Goal: Task Accomplishment & Management: Use online tool/utility

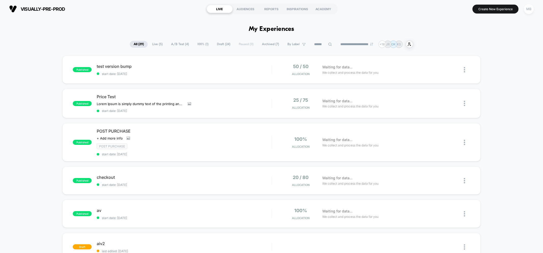
click at [527, 11] on div "MB" at bounding box center [529, 9] width 10 height 10
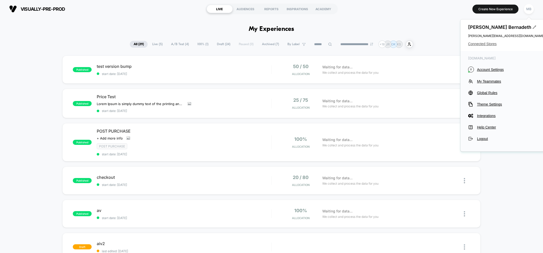
click at [481, 45] on span "Connected Stores" at bounding box center [506, 44] width 76 height 4
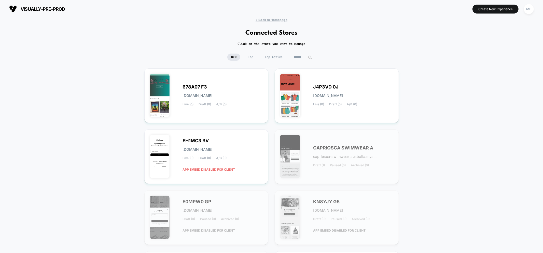
drag, startPoint x: 238, startPoint y: 86, endPoint x: 424, endPoint y: 27, distance: 194.8
click at [424, 27] on div "< Back to Homepage Connected Stores Click on the store you want to manage New T…" at bounding box center [271, 205] width 543 height 375
click at [245, 54] on span "Top" at bounding box center [250, 56] width 13 height 7
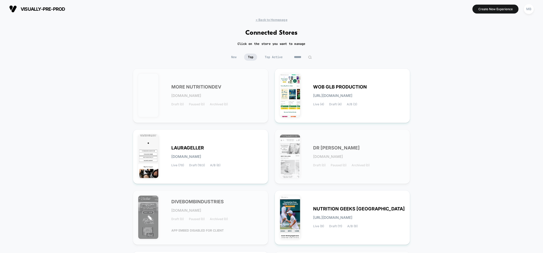
click at [272, 55] on span "Top Active" at bounding box center [273, 56] width 25 height 7
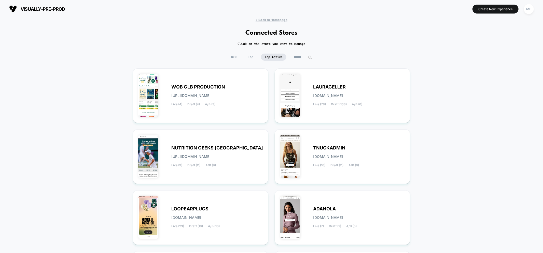
click at [298, 56] on input at bounding box center [302, 56] width 25 height 7
click at [227, 59] on span "New" at bounding box center [233, 56] width 13 height 7
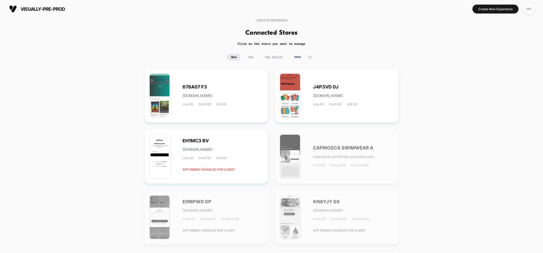
click at [261, 17] on div "visually-pre-prod https://visually-pre-prod.myshopify.com Create New Experience…" at bounding box center [271, 9] width 543 height 18
click at [262, 18] on span "< Back to Homepage" at bounding box center [272, 20] width 32 height 4
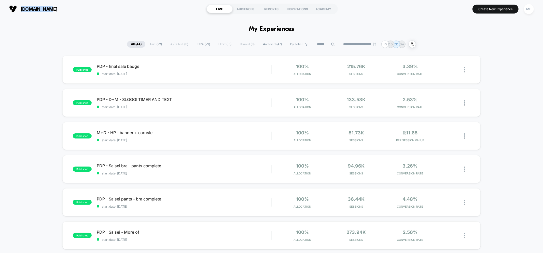
drag, startPoint x: 49, startPoint y: 10, endPoint x: 21, endPoint y: 9, distance: 27.2
click at [21, 9] on section "[DOMAIN_NAME]" at bounding box center [94, 9] width 173 height 13
copy span "sbtxt.co.il"
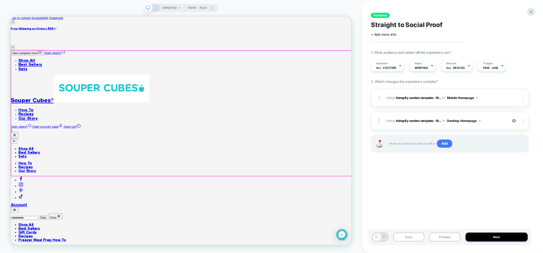
scroll to position [170, 0]
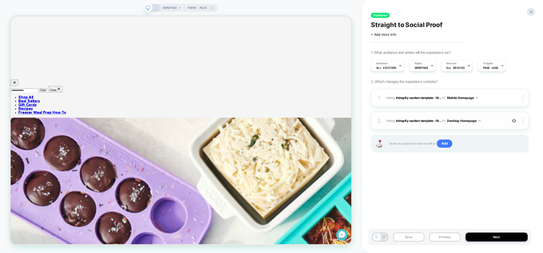
click at [513, 120] on img at bounding box center [514, 120] width 4 height 4
click at [514, 121] on img at bounding box center [514, 120] width 4 height 4
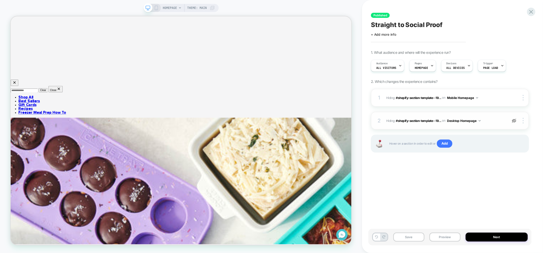
click at [516, 121] on img at bounding box center [514, 120] width 4 height 4
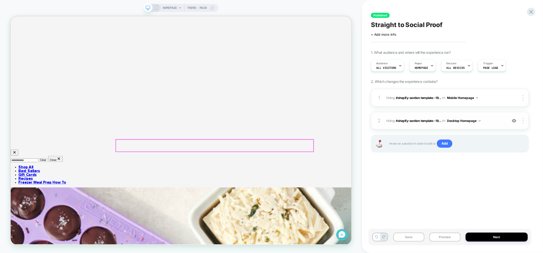
scroll to position [85, 0]
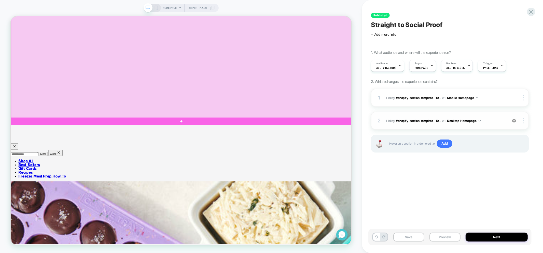
click at [456, 148] on div at bounding box center [238, 64] width 455 height 174
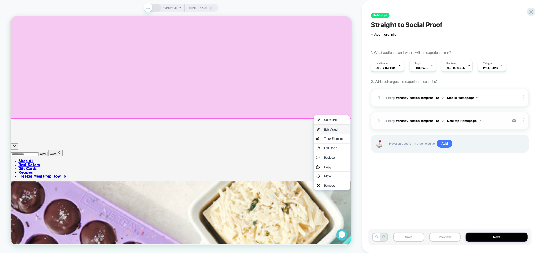
click at [445, 169] on div "Edit Visual" at bounding box center [443, 166] width 31 height 5
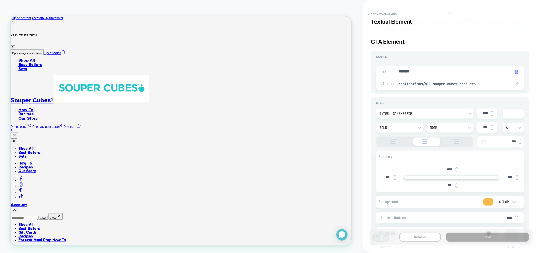
scroll to position [780, 0]
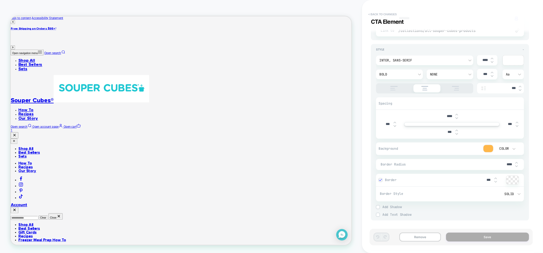
click at [379, 15] on button "< Back to changes" at bounding box center [383, 14] width 34 height 8
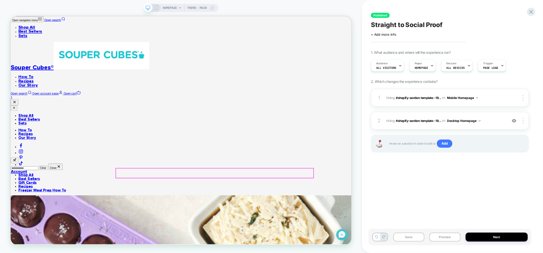
scroll to position [85, 0]
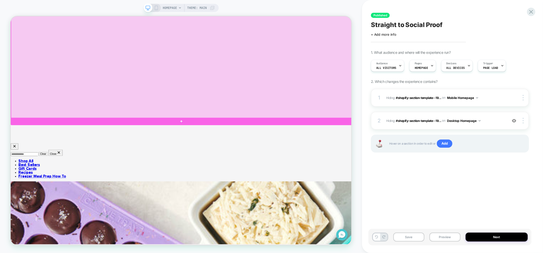
click at [331, 144] on div at bounding box center [238, 64] width 455 height 174
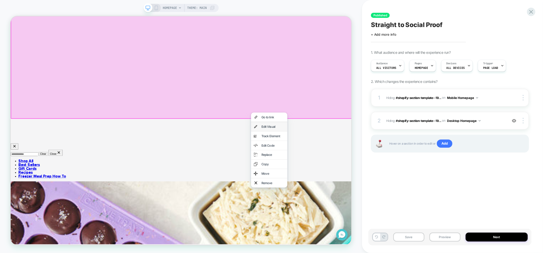
click at [352, 164] on div "Edit Visual" at bounding box center [360, 162] width 31 height 5
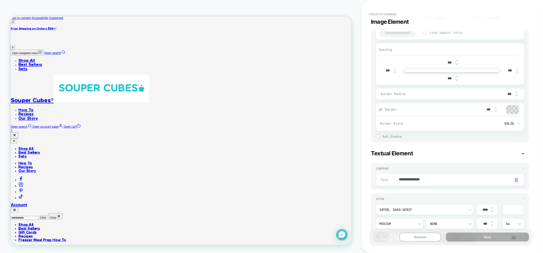
scroll to position [113, 0]
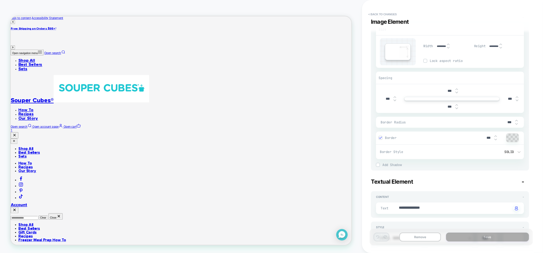
click at [445, 106] on input "***" at bounding box center [449, 106] width 11 height 4
drag, startPoint x: 448, startPoint y: 106, endPoint x: 445, endPoint y: 106, distance: 3.3
click at [445, 106] on input "***" at bounding box center [449, 106] width 11 height 4
type textarea "*"
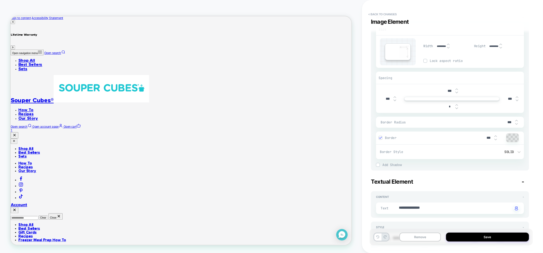
type input "****"
type textarea "*"
type input "*****"
type textarea "*"
type input "*****"
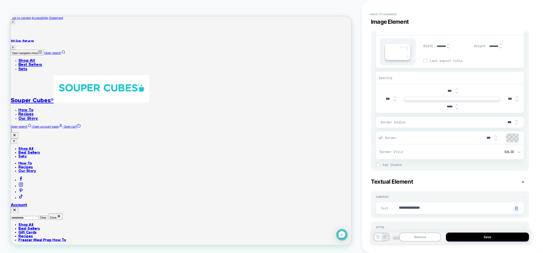
click at [377, 237] on icon at bounding box center [377, 236] width 3 height 3
type textarea "*"
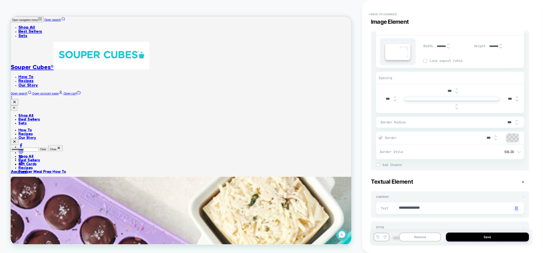
scroll to position [85, 0]
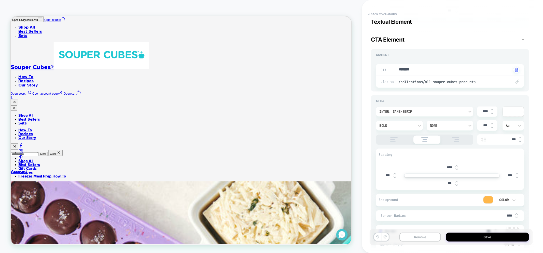
type textarea "*"
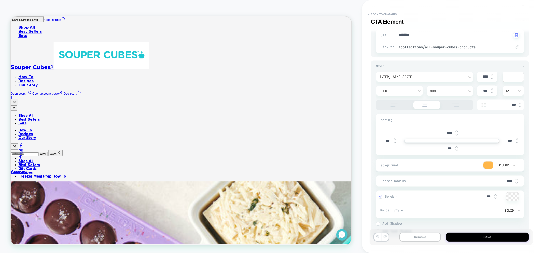
drag, startPoint x: 448, startPoint y: 148, endPoint x: 436, endPoint y: 148, distance: 12.0
click at [436, 148] on div "***" at bounding box center [452, 148] width 144 height 10
type textarea "*"
type input "***"
type textarea "*"
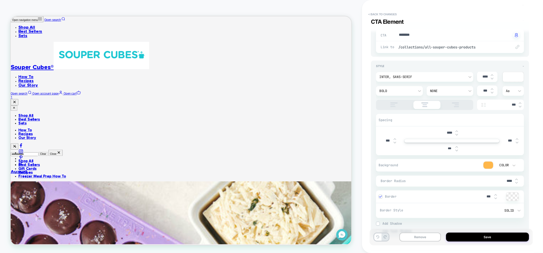
type input "****"
type textarea "*"
type input "***"
type textarea "*"
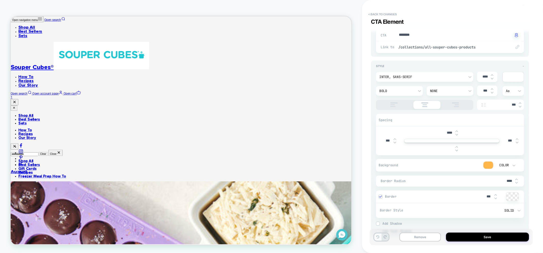
click at [378, 239] on button at bounding box center [377, 236] width 7 height 7
type textarea "*"
type input "****"
click at [377, 238] on icon at bounding box center [377, 236] width 3 height 3
type textarea "*"
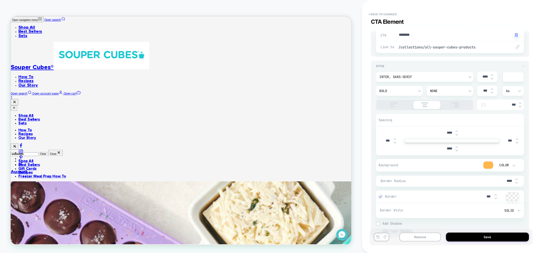
type input "***"
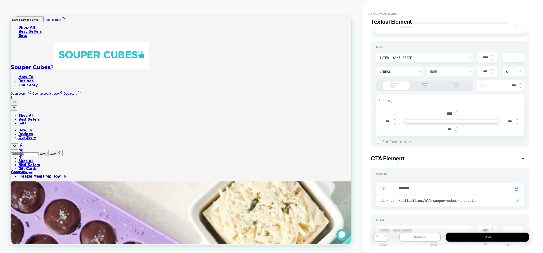
scroll to position [441, 0]
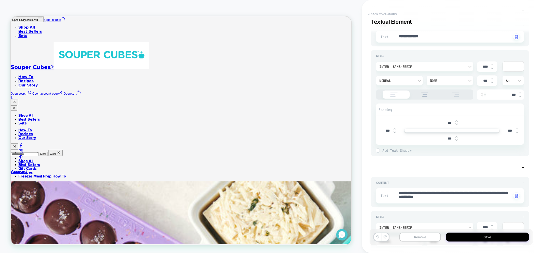
click at [384, 17] on button "< Back to changes" at bounding box center [383, 14] width 34 height 8
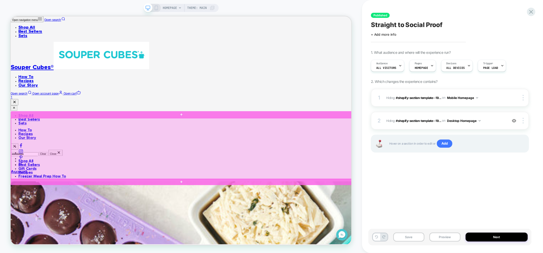
click at [458, 182] on div at bounding box center [238, 192] width 455 height 81
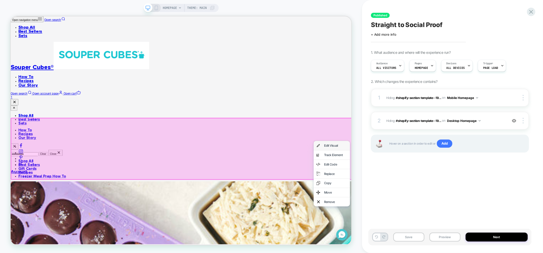
click at [441, 188] on div "Edit Visual" at bounding box center [443, 188] width 31 height 5
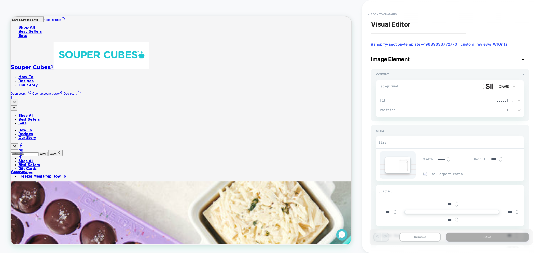
scroll to position [90, 0]
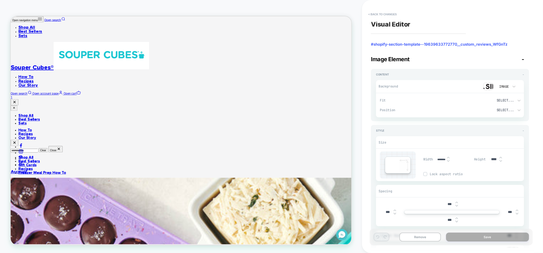
drag, startPoint x: 448, startPoint y: 201, endPoint x: 441, endPoint y: 202, distance: 6.4
click at [441, 202] on div "***" at bounding box center [452, 204] width 144 height 10
click at [456, 206] on img at bounding box center [456, 205] width 3 height 2
type textarea "*"
type input "****"
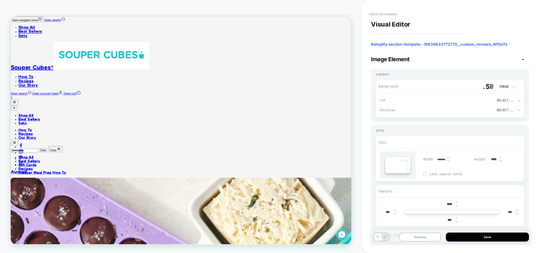
click at [456, 206] on img at bounding box center [456, 205] width 3 height 2
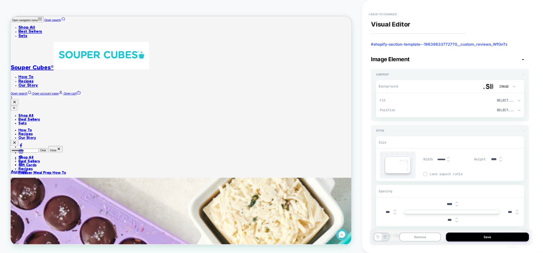
click at [456, 206] on img at bounding box center [456, 205] width 3 height 2
type textarea "*"
type input "****"
type textarea "*"
drag, startPoint x: 450, startPoint y: 202, endPoint x: 444, endPoint y: 202, distance: 5.6
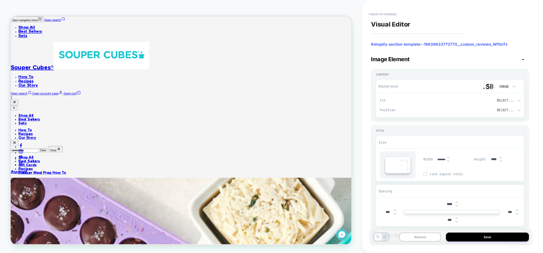
click at [444, 202] on input "****" at bounding box center [449, 204] width 11 height 4
click at [449, 203] on input "****" at bounding box center [449, 204] width 11 height 4
type input "*****"
type textarea "*"
type input "****"
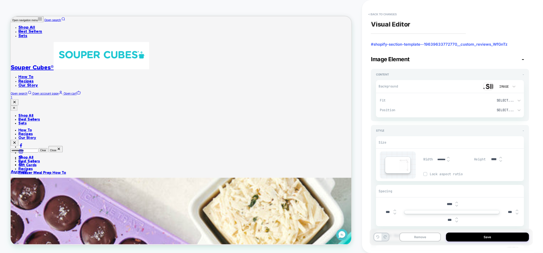
type textarea "*"
click at [404, 194] on div "Spacing" at bounding box center [450, 191] width 148 height 12
click at [378, 237] on icon at bounding box center [377, 236] width 3 height 3
type textarea "*"
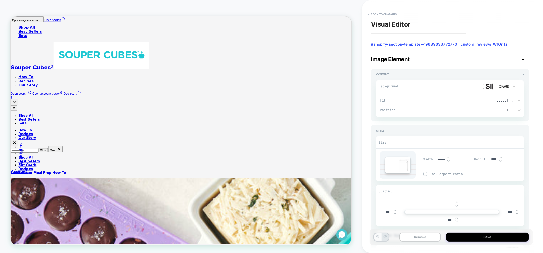
type input "****"
click at [378, 237] on icon at bounding box center [377, 236] width 3 height 3
type textarea "*"
type input "*****"
click at [378, 237] on icon at bounding box center [377, 236] width 3 height 3
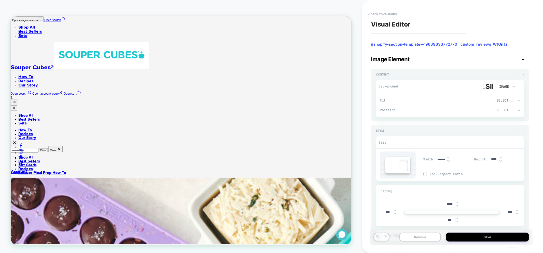
type textarea "*"
type input "****"
click at [378, 237] on icon at bounding box center [377, 236] width 3 height 3
type textarea "*"
type input "****"
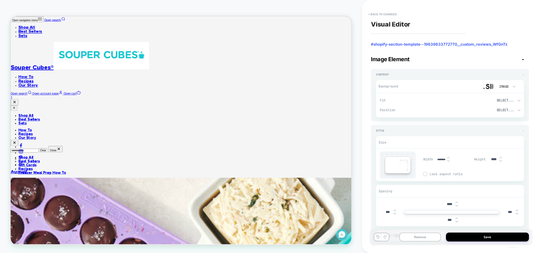
click at [378, 237] on icon at bounding box center [377, 236] width 3 height 3
type textarea "*"
type input "***"
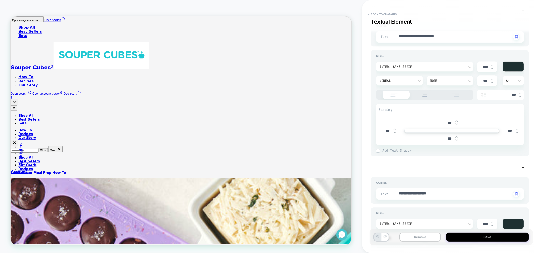
scroll to position [1103, 0]
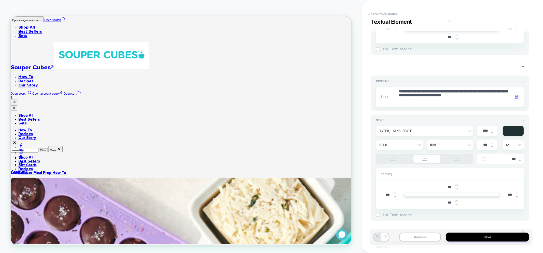
type textarea "*"
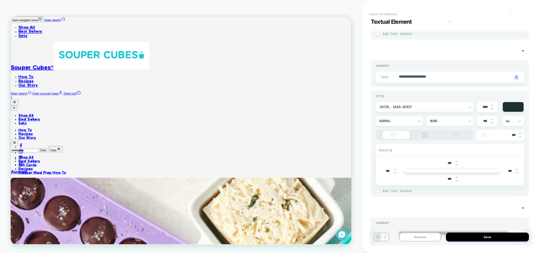
click at [383, 12] on button "< Back to changes" at bounding box center [383, 14] width 34 height 8
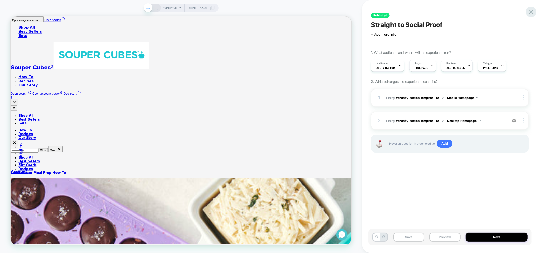
click at [529, 11] on icon at bounding box center [531, 11] width 7 height 7
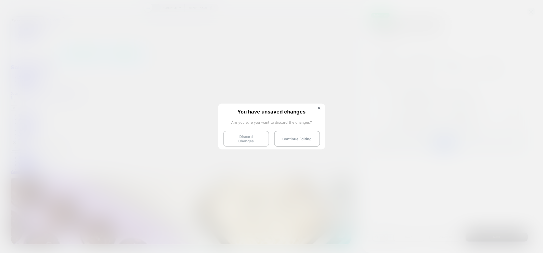
click at [251, 136] on button "Discard Changes" at bounding box center [246, 139] width 46 height 16
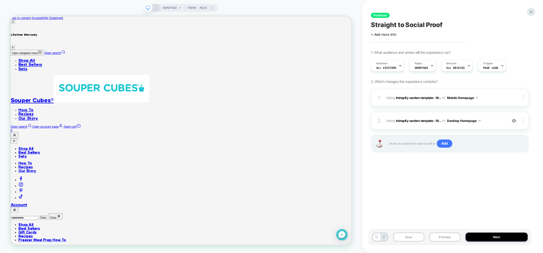
click at [441, 232] on div "Save Preview Next" at bounding box center [449, 236] width 163 height 17
click at [442, 235] on button "Preview" at bounding box center [444, 236] width 31 height 9
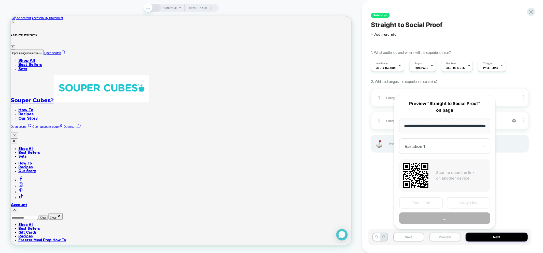
scroll to position [0, 23]
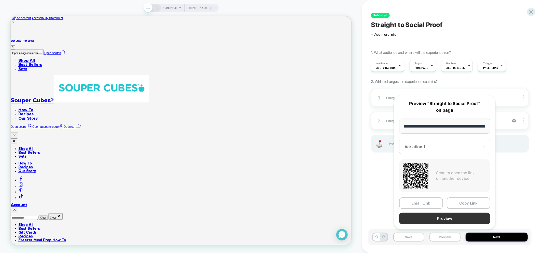
click at [447, 215] on button "Preview" at bounding box center [444, 217] width 91 height 11
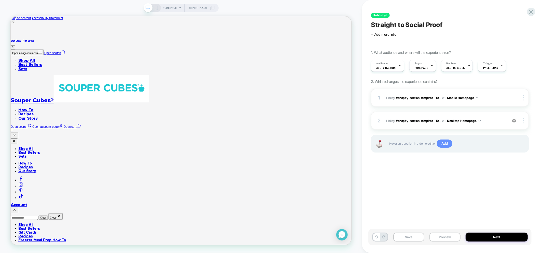
click at [441, 143] on span "Add" at bounding box center [445, 143] width 16 height 8
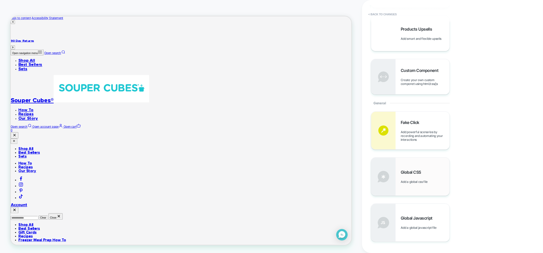
scroll to position [113, 0]
click at [398, 182] on div "Global CSS Add a global css file" at bounding box center [410, 176] width 78 height 38
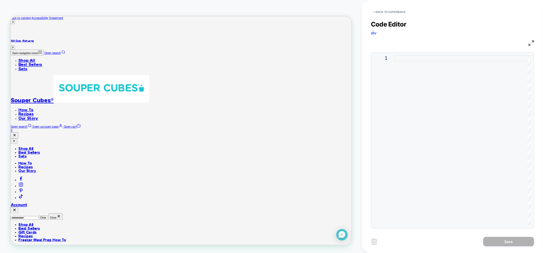
click at [399, 92] on div at bounding box center [462, 140] width 137 height 171
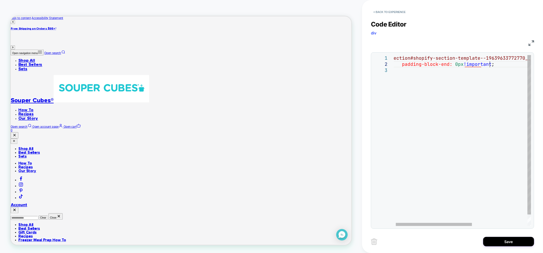
scroll to position [6, 99]
click at [500, 66] on div "section#shopify-section-template--19639633772770__ media_with_text_7gUDWt .sect…" at bounding box center [511, 146] width 240 height 183
click at [428, 222] on div at bounding box center [432, 223] width 76 height 3
click at [475, 81] on div "section#shopify-section-template--19639633772770__ media_with_text_7gUDWt .sect…" at bounding box center [514, 146] width 240 height 183
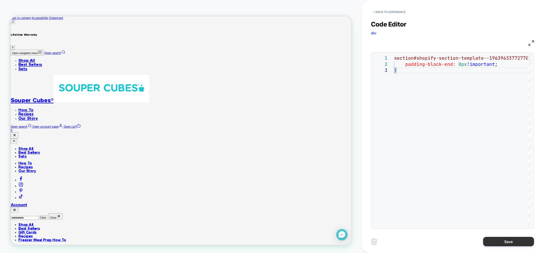
type textarea "**********"
click at [520, 242] on button "Save" at bounding box center [508, 240] width 51 height 9
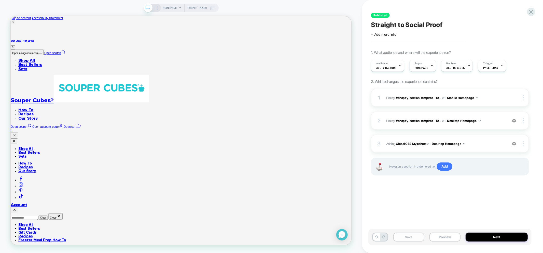
click at [407, 240] on button "Save" at bounding box center [408, 236] width 31 height 9
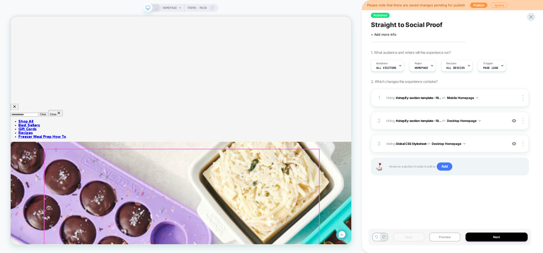
scroll to position [113, 0]
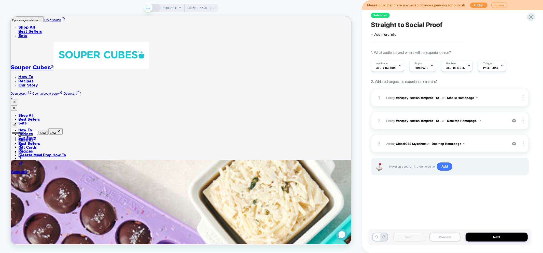
click at [447, 235] on button "Preview" at bounding box center [444, 236] width 31 height 9
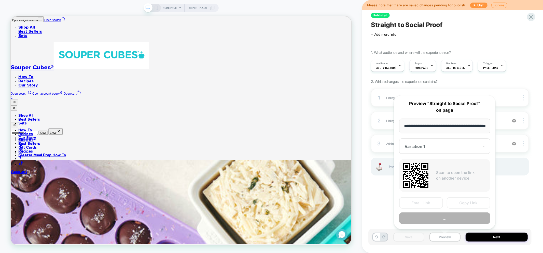
scroll to position [0, 23]
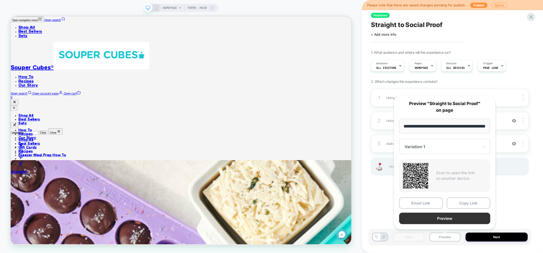
click at [452, 217] on button "Preview" at bounding box center [444, 217] width 91 height 11
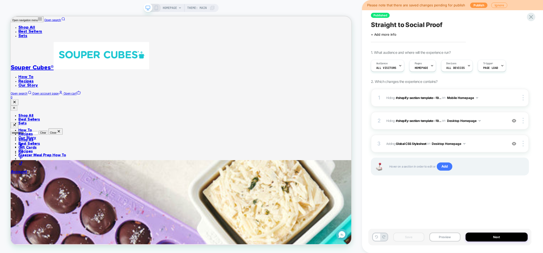
click at [404, 24] on span "Straight to Social Proof" at bounding box center [407, 25] width 72 height 8
click at [453, 234] on button "Preview" at bounding box center [444, 236] width 31 height 9
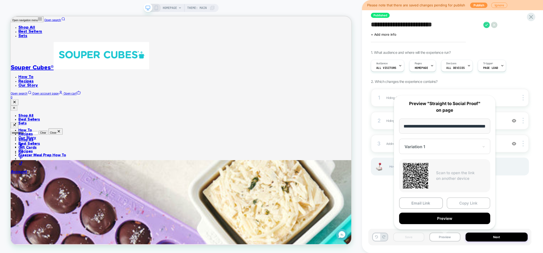
click at [473, 203] on button "Copy Link" at bounding box center [469, 202] width 44 height 11
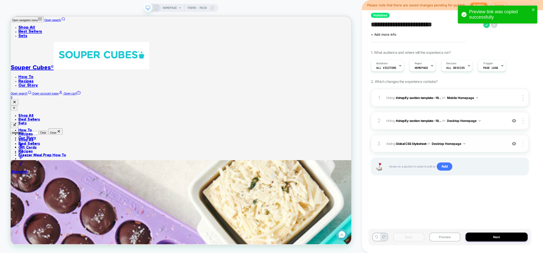
click at [523, 142] on img at bounding box center [523, 144] width 1 height 6
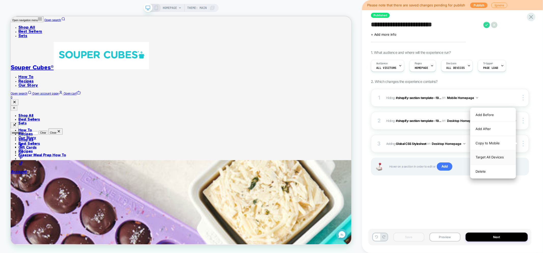
click at [491, 157] on div "Target All Devices" at bounding box center [492, 157] width 45 height 14
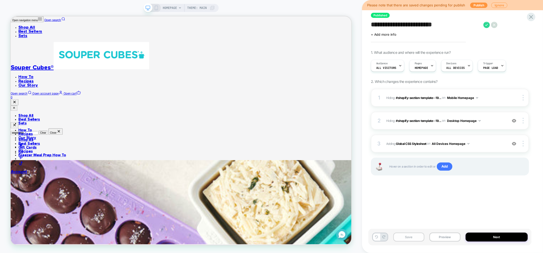
click at [403, 240] on button "Save" at bounding box center [408, 236] width 31 height 9
click at [442, 238] on button "Preview" at bounding box center [444, 236] width 31 height 9
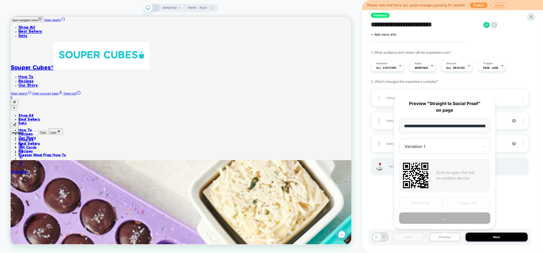
scroll to position [0, 23]
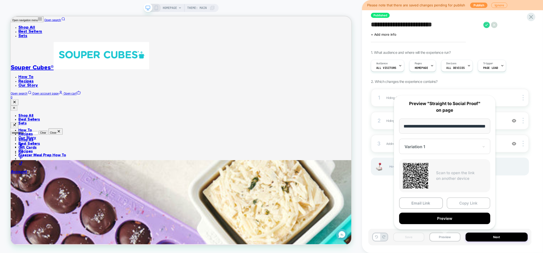
click at [471, 203] on button "Copy Link" at bounding box center [469, 202] width 44 height 11
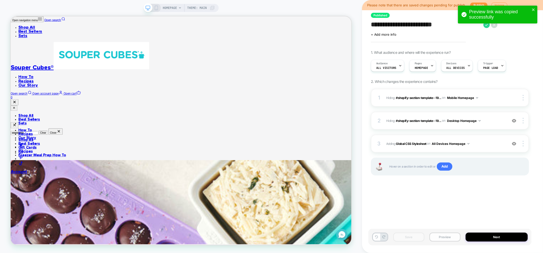
click at [446, 240] on button "Preview" at bounding box center [444, 236] width 31 height 9
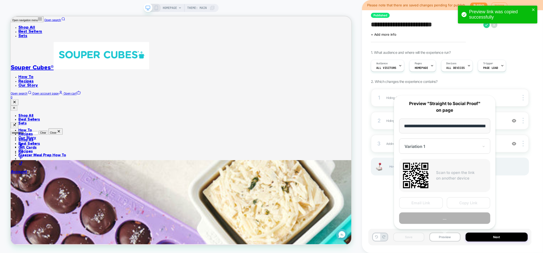
scroll to position [0, 23]
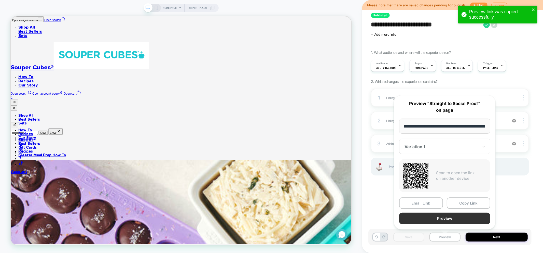
click at [461, 220] on button "Preview" at bounding box center [444, 217] width 91 height 11
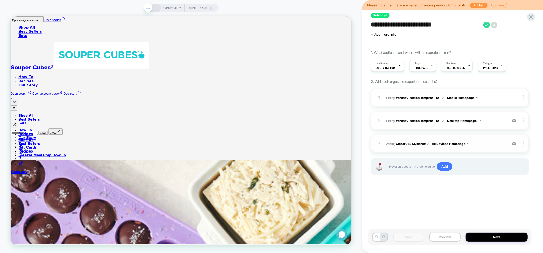
click at [465, 142] on button "All Devices Homepage" at bounding box center [451, 143] width 38 height 6
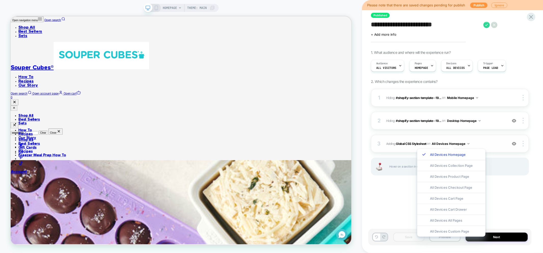
click at [523, 146] on div "3 Adding Global CSS Stylesheet on All Devices Homepage Add Before Add After Tar…" at bounding box center [450, 143] width 158 height 18
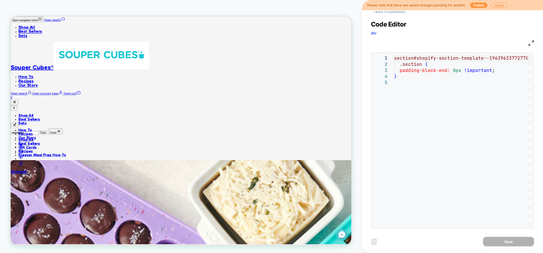
click at [378, 13] on button "< Back to experience" at bounding box center [389, 12] width 37 height 8
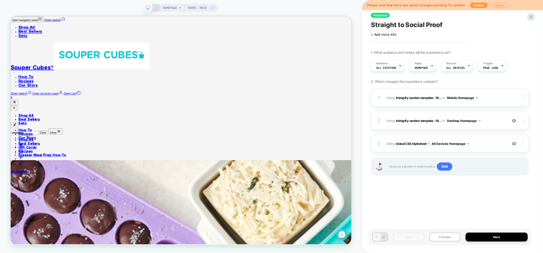
click at [523, 144] on img at bounding box center [523, 144] width 1 height 6
click at [489, 151] on div "Target Desktop" at bounding box center [492, 150] width 45 height 14
click at [441, 167] on span "Add" at bounding box center [445, 166] width 16 height 8
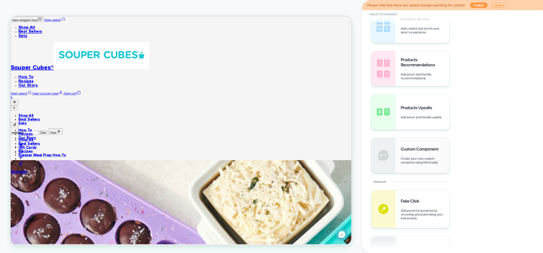
scroll to position [85, 0]
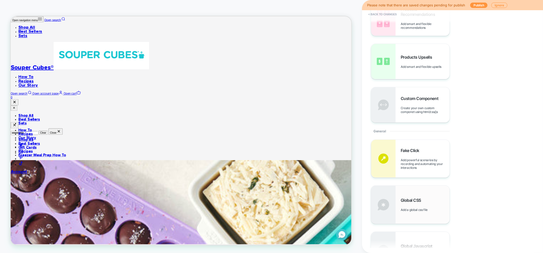
click at [417, 199] on span "Global CSS" at bounding box center [412, 199] width 23 height 5
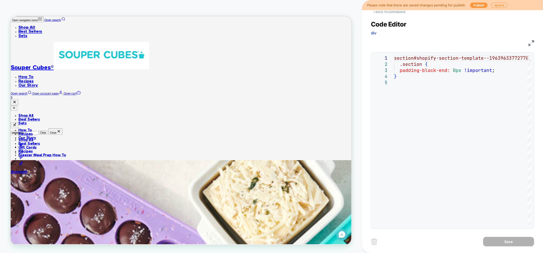
click at [389, 13] on button "< Back to experience" at bounding box center [389, 12] width 37 height 8
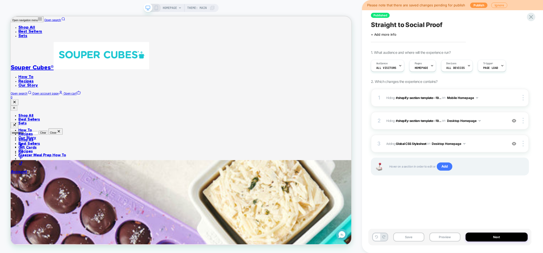
click at [157, 7] on icon at bounding box center [156, 8] width 5 height 5
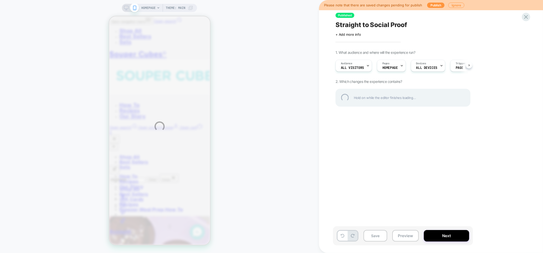
click at [370, 237] on div "HOMEPAGE Theme: MAIN Please note that there are saved changes pending for publi…" at bounding box center [271, 126] width 543 height 253
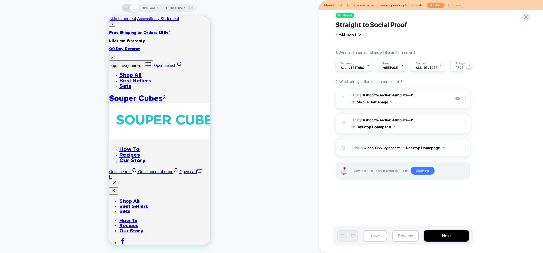
scroll to position [0, 0]
click at [419, 171] on span "Add new" at bounding box center [423, 170] width 24 height 8
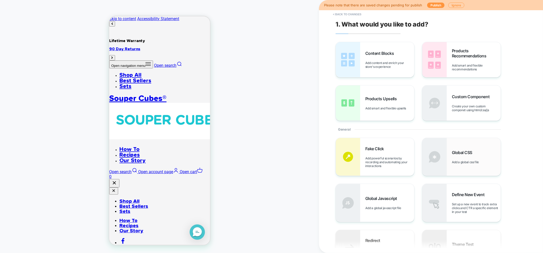
scroll to position [28, 0]
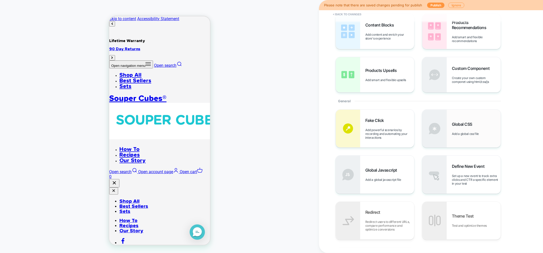
click at [462, 136] on div "Global CSS Add a global css file" at bounding box center [461, 128] width 78 height 38
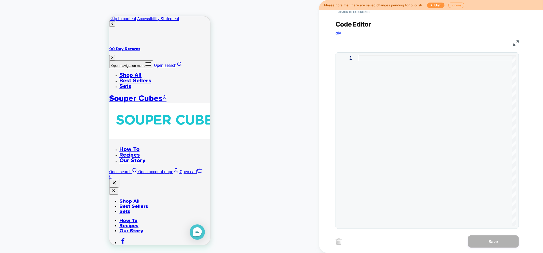
click at [363, 85] on div at bounding box center [437, 140] width 157 height 171
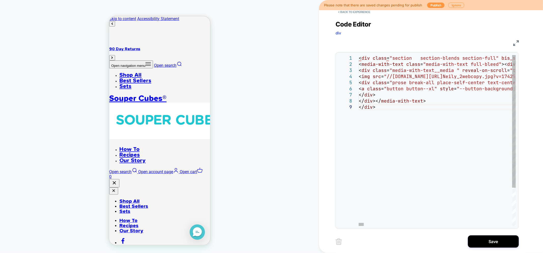
type textarea "**********"
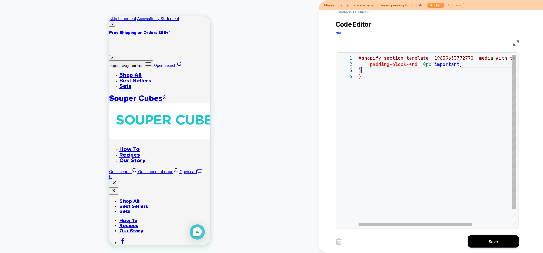
scroll to position [12, 3]
click at [365, 69] on div "#shopify-section-template--19639633772770__media_w ith_text_DMhQUB > div { padd…" at bounding box center [465, 149] width 212 height 189
click at [389, 105] on div "#shopify-section-template--19639633772770__media_w ith_text_DMhQUB > div { padd…" at bounding box center [465, 149] width 212 height 189
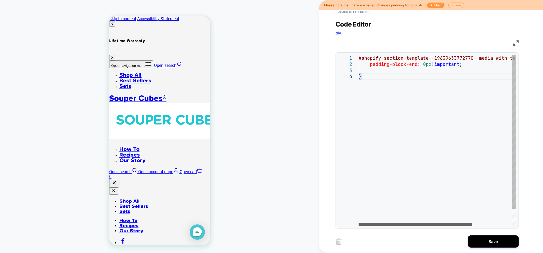
click at [360, 226] on div at bounding box center [416, 223] width 114 height 3
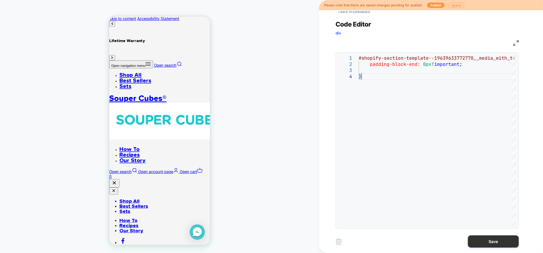
type textarea "**********"
click at [480, 241] on button "Save" at bounding box center [493, 241] width 51 height 12
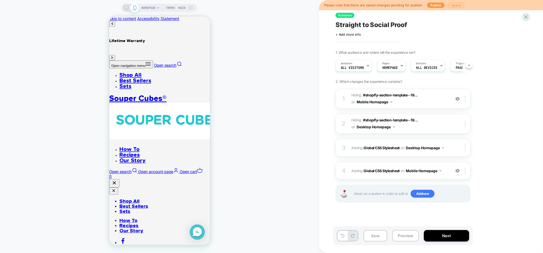
scroll to position [0, 0]
click at [407, 238] on button "Preview" at bounding box center [405, 235] width 26 height 11
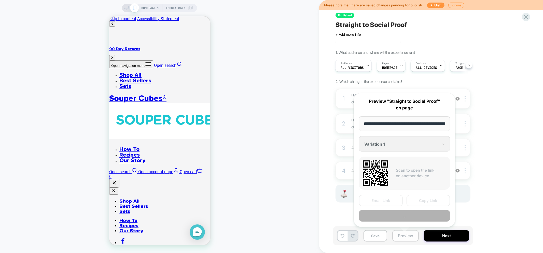
scroll to position [0, 23]
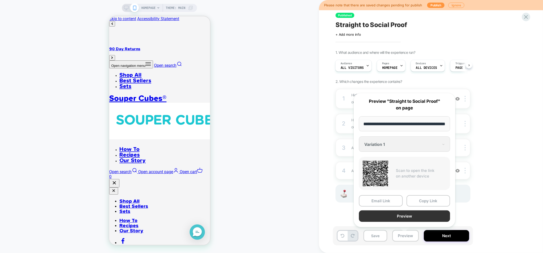
click at [401, 218] on button "Preview" at bounding box center [404, 215] width 91 height 11
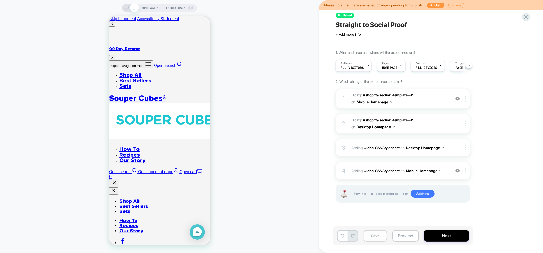
click at [370, 235] on button "Save" at bounding box center [376, 235] width 24 height 11
click at [404, 240] on button "Preview" at bounding box center [405, 235] width 26 height 11
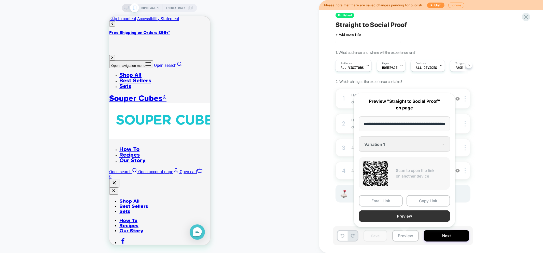
click at [415, 216] on button "Preview" at bounding box center [404, 215] width 91 height 11
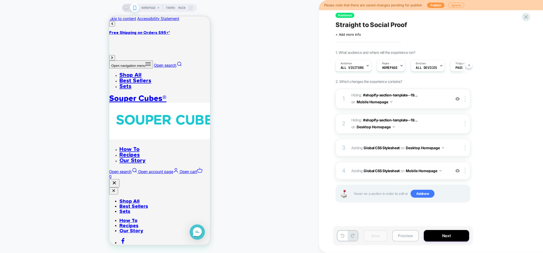
click at [406, 239] on button "Preview" at bounding box center [405, 235] width 26 height 11
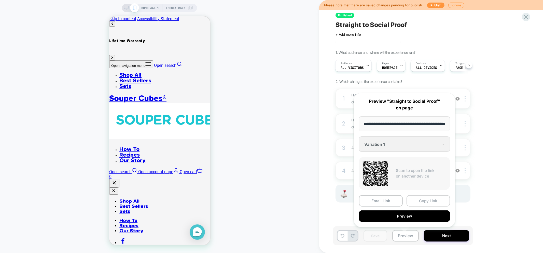
click at [426, 200] on button "Copy Link" at bounding box center [429, 200] width 44 height 11
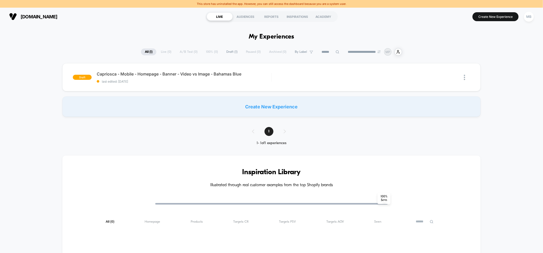
drag, startPoint x: 202, startPoint y: 4, endPoint x: 238, endPoint y: 4, distance: 35.4
click at [238, 4] on div "This store has uninstalled the app. However, you can still access the dashboard…" at bounding box center [271, 4] width 543 height 8
click at [239, 75] on span "Capriosca - Mobile - Homepage - Banner - Video vs Image - Bahamas Blue Click to…" at bounding box center [184, 73] width 174 height 5
